Goal: Check status: Check status

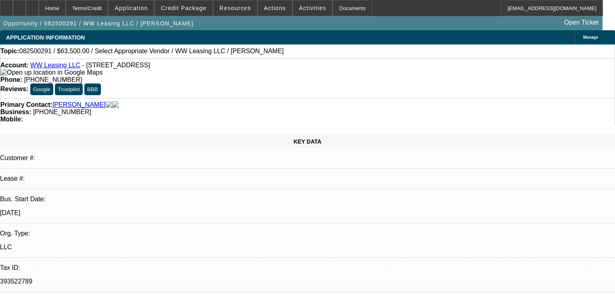
select select "0"
select select "2"
select select "0.1"
select select "4"
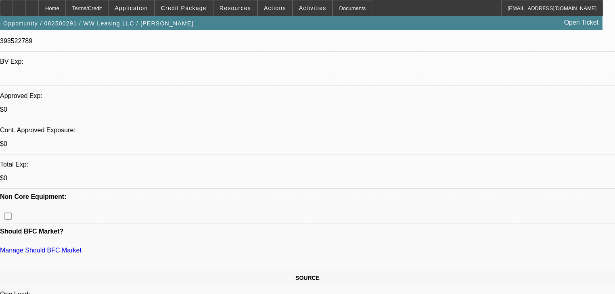
scroll to position [65, 0]
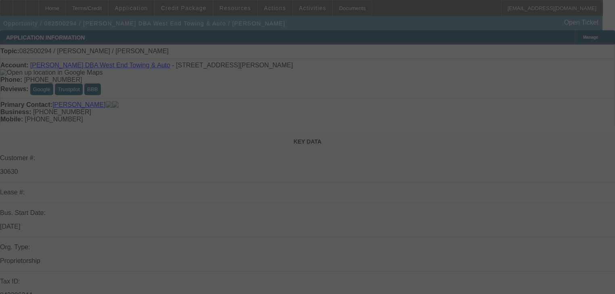
select select "0"
select select "2"
select select "0.1"
select select "4"
